Goal: Find specific page/section: Find specific page/section

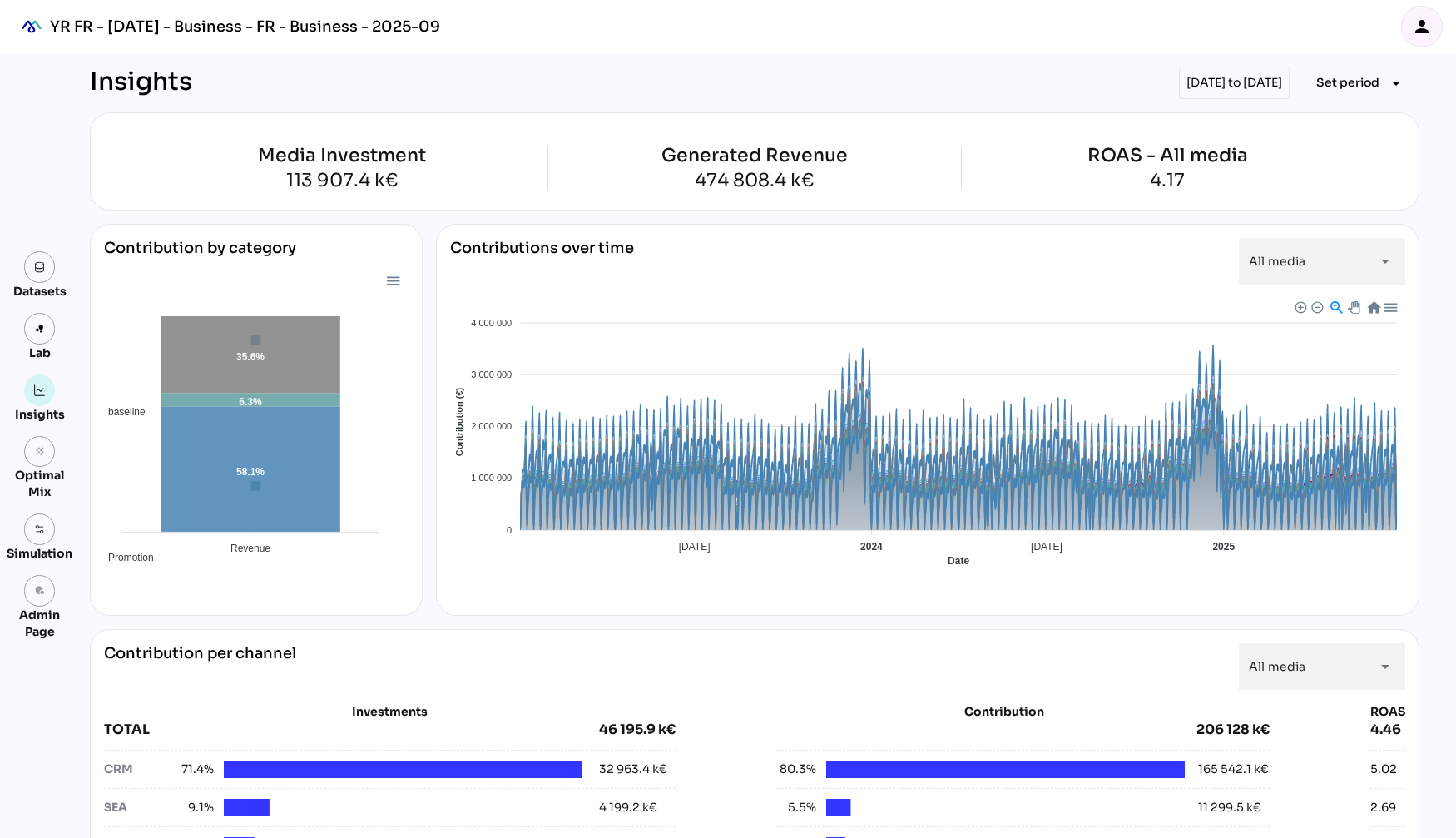
click at [1427, 24] on icon "person" at bounding box center [1422, 27] width 20 height 20
click at [771, 73] on div "Insights [DATE] to [DATE] Set period arrow_drop_down" at bounding box center [755, 82] width 1329 height 32
click at [1422, 31] on icon "person" at bounding box center [1422, 27] width 20 height 20
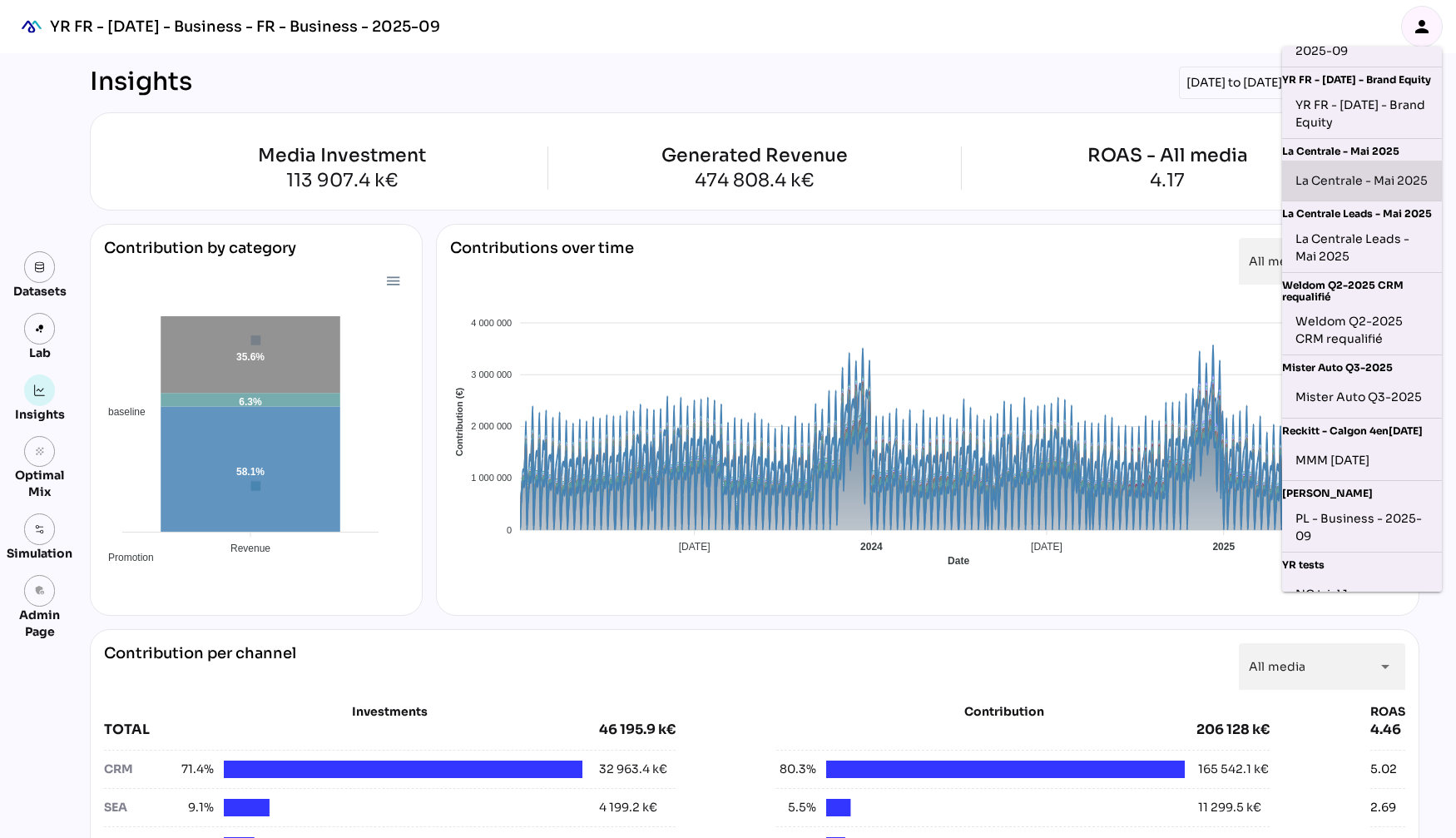
scroll to position [448, 0]
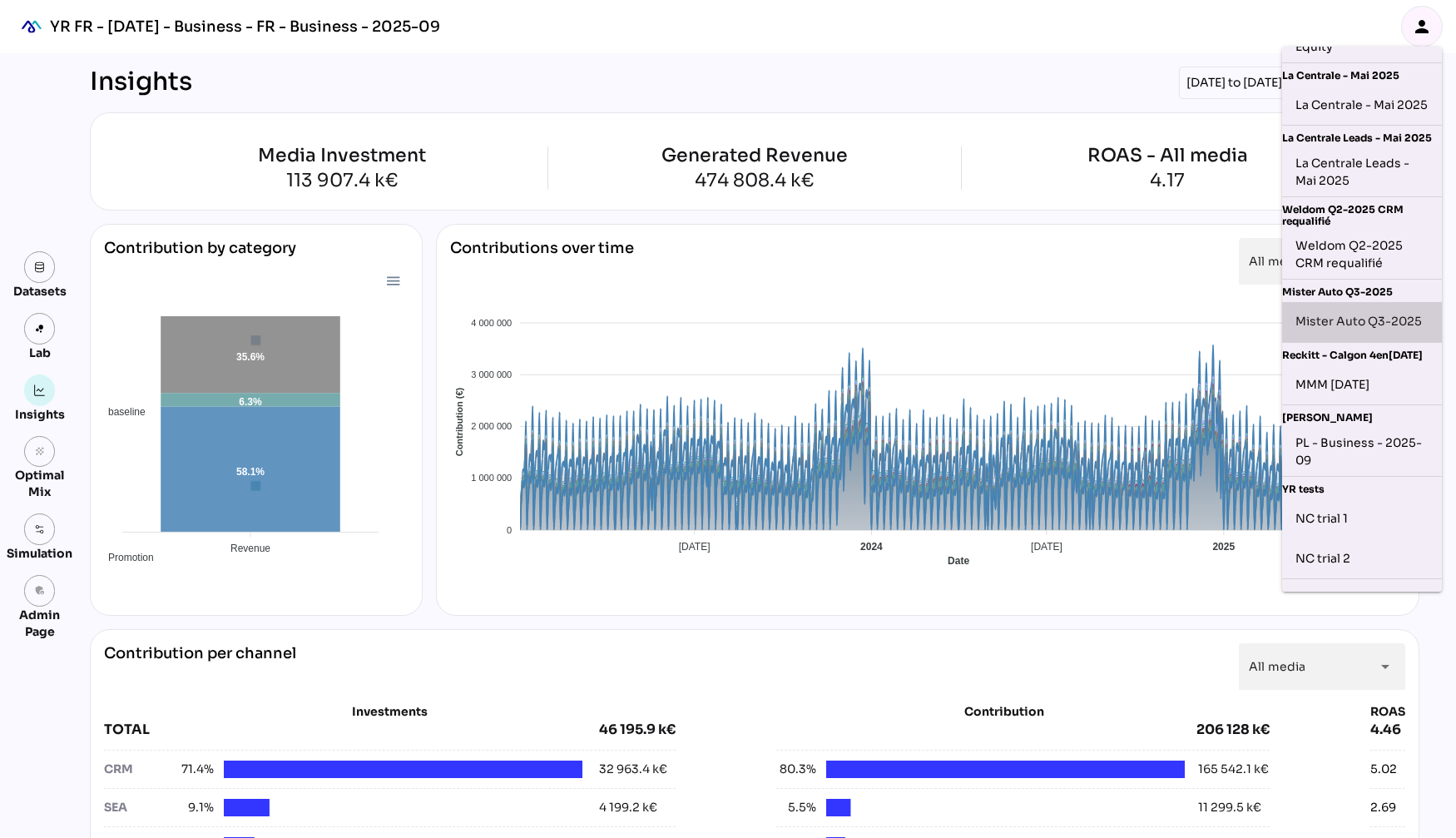
click at [1340, 335] on div "Mister Auto Q3-2025" at bounding box center [1361, 321] width 133 height 27
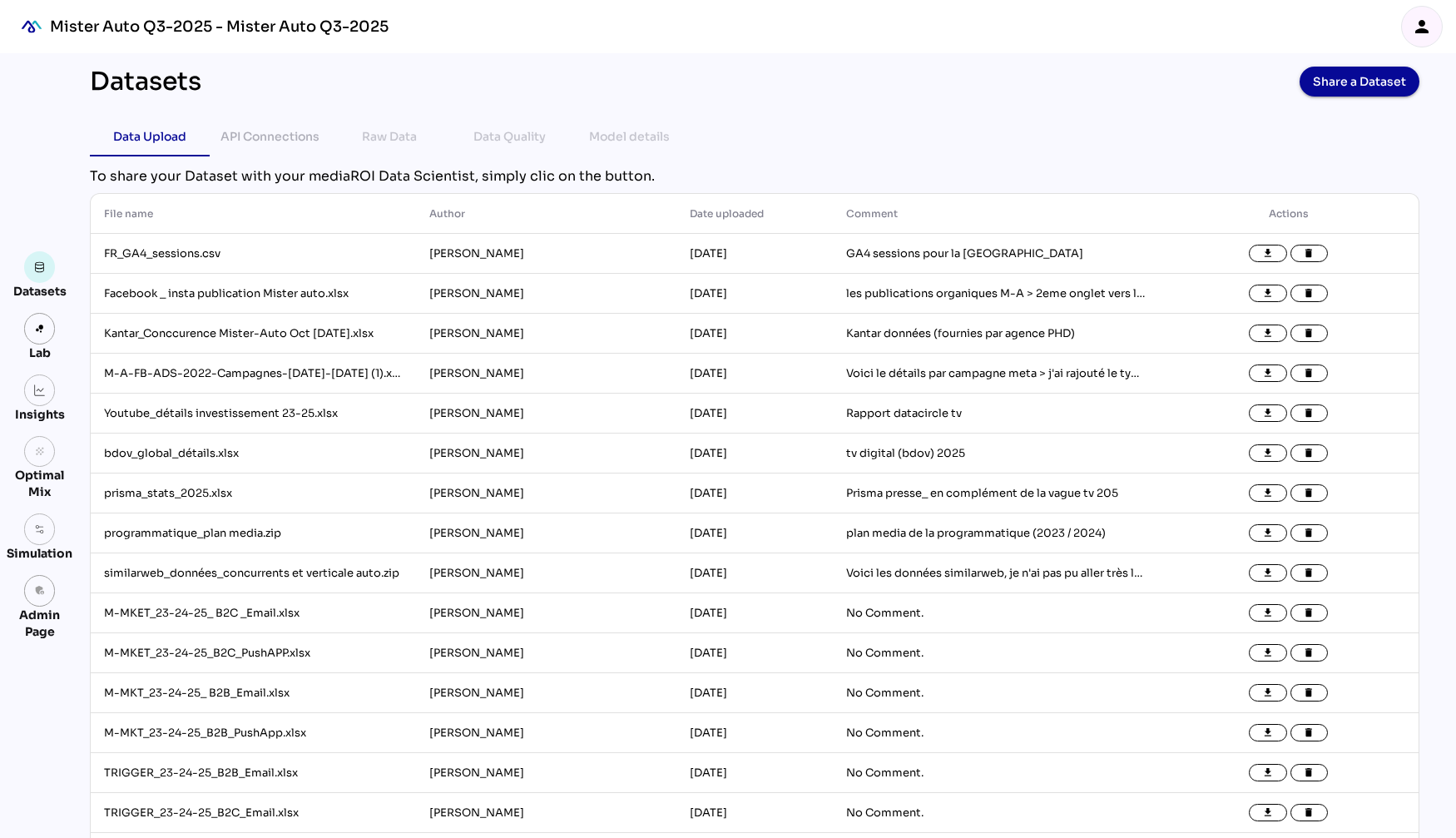
click at [861, 151] on div "Data Upload API Connections Raw Data Data Quality Model details" at bounding box center [755, 136] width 1329 height 40
click at [748, 75] on div "Datasets Share a Dataset" at bounding box center [755, 81] width 1329 height 30
